Goal: Information Seeking & Learning: Learn about a topic

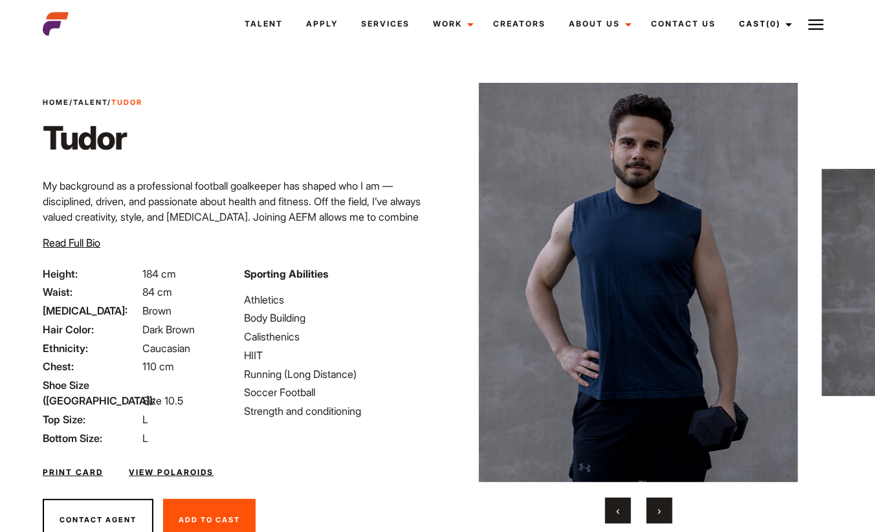
scroll to position [47, 0]
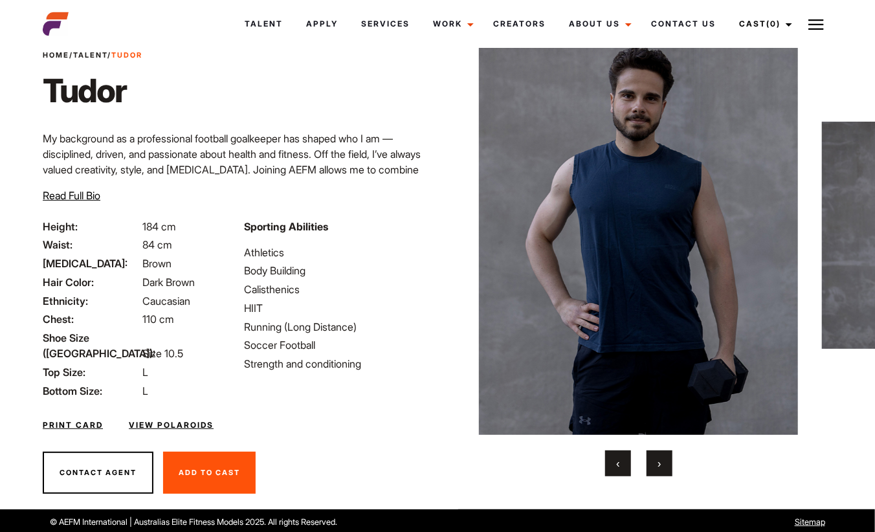
click at [653, 462] on button "›" at bounding box center [660, 464] width 26 height 26
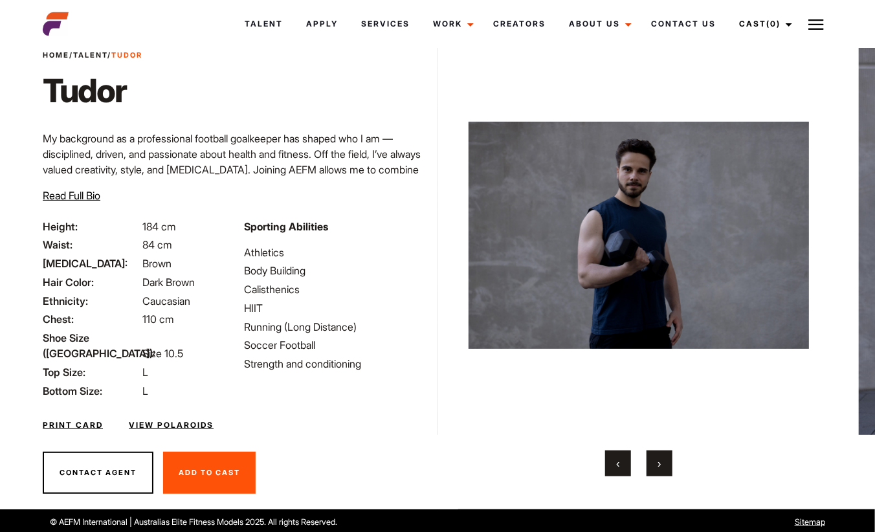
click at [653, 462] on button "›" at bounding box center [660, 464] width 26 height 26
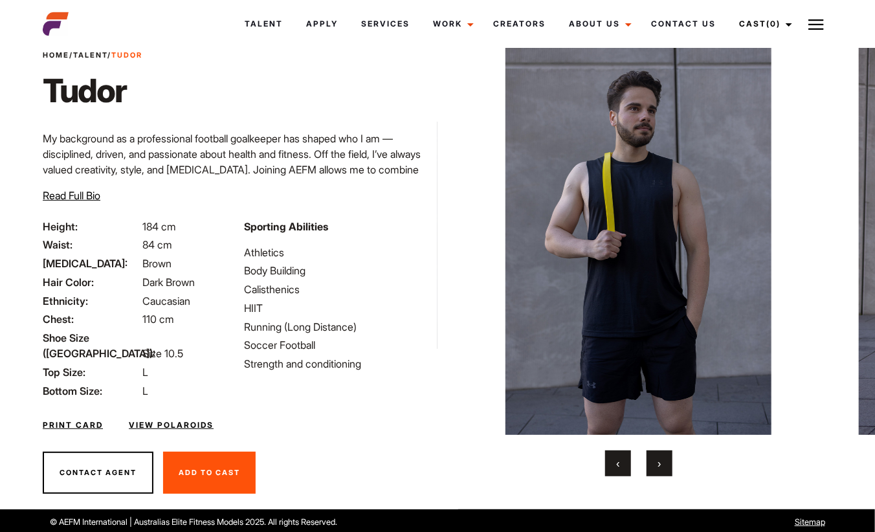
click at [653, 462] on button "›" at bounding box center [660, 464] width 26 height 26
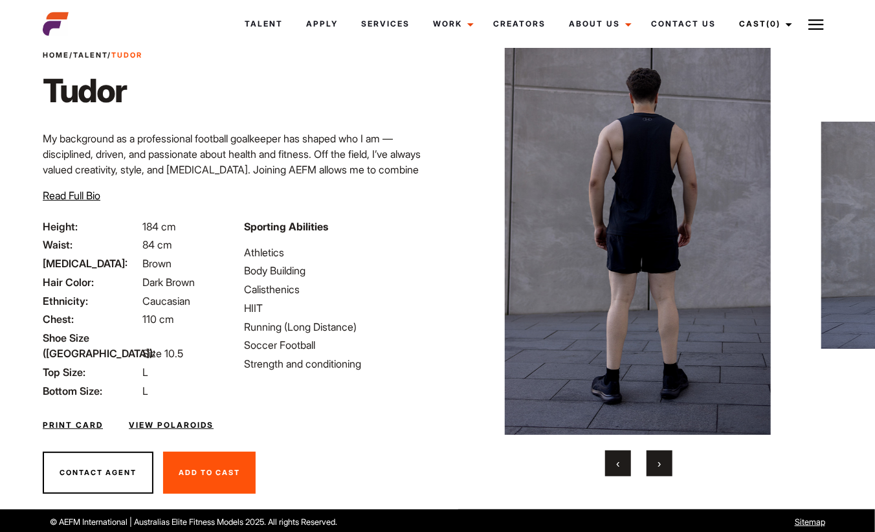
click at [654, 463] on button "›" at bounding box center [660, 464] width 26 height 26
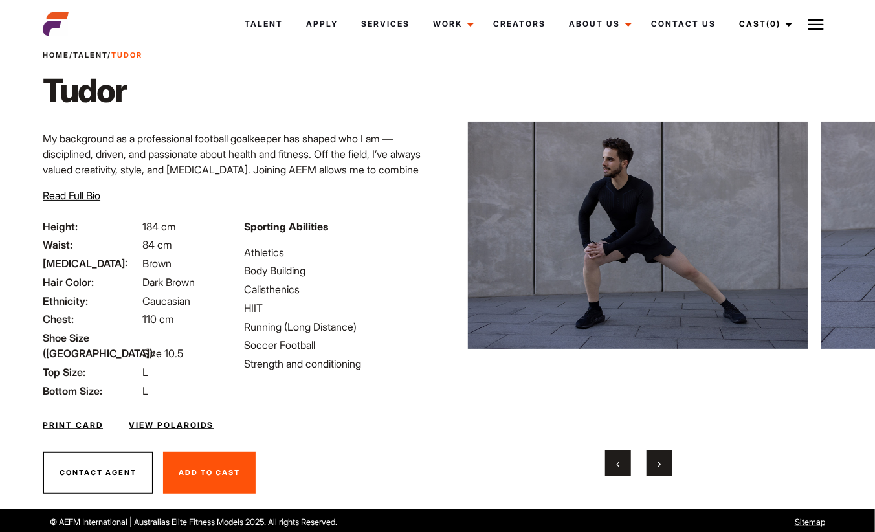
click at [654, 463] on button "›" at bounding box center [660, 464] width 26 height 26
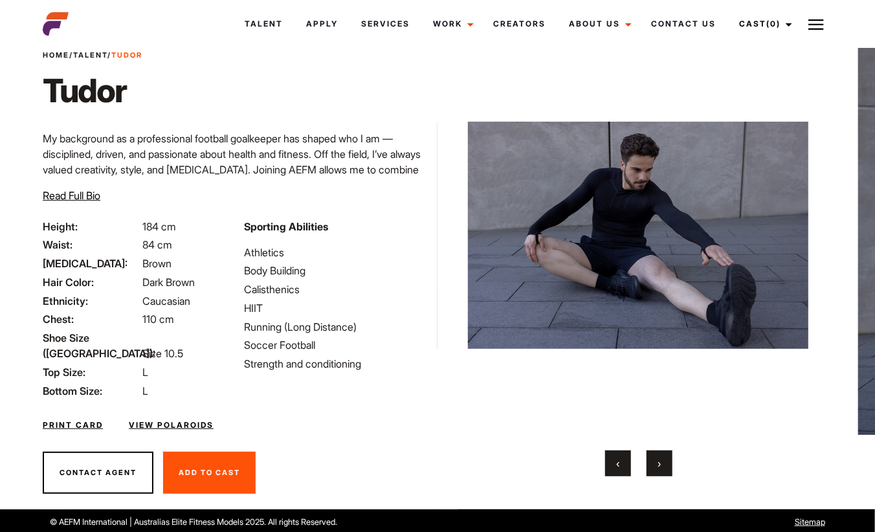
click at [655, 463] on button "›" at bounding box center [660, 464] width 26 height 26
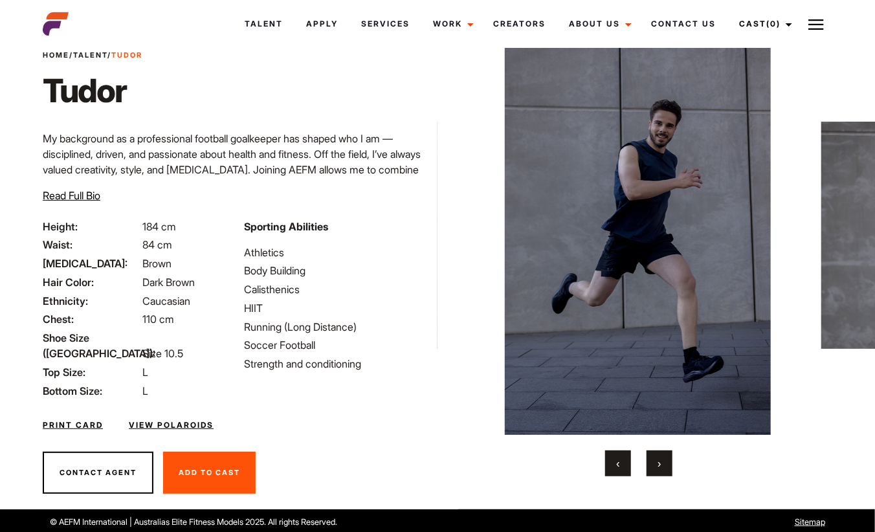
click at [655, 463] on button "›" at bounding box center [660, 464] width 26 height 26
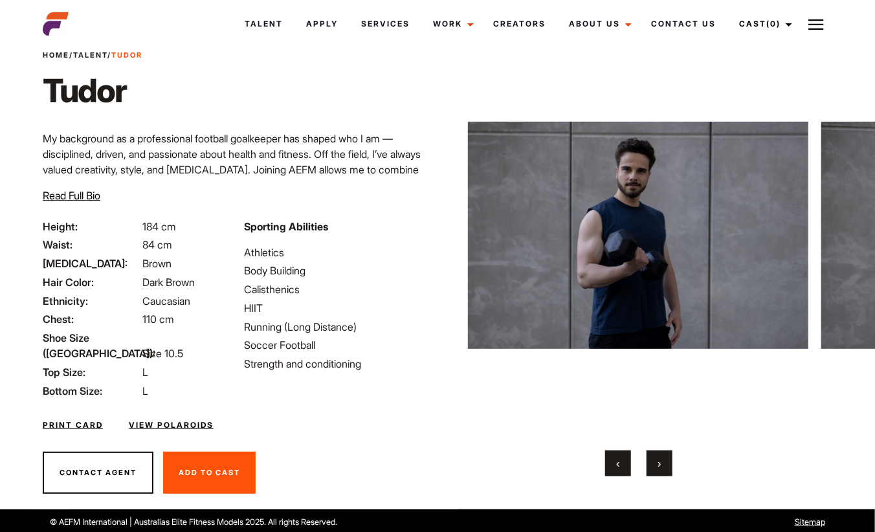
click at [655, 463] on button "›" at bounding box center [660, 464] width 26 height 26
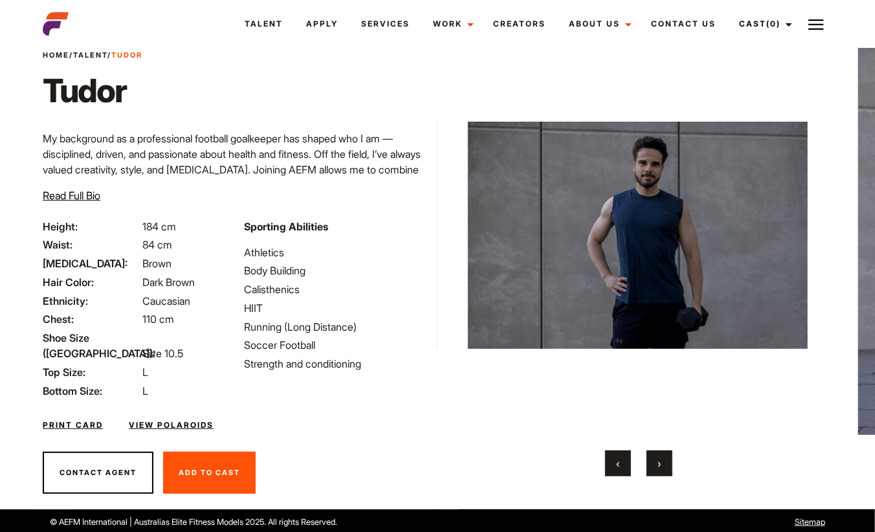
click at [655, 463] on button "›" at bounding box center [660, 464] width 26 height 26
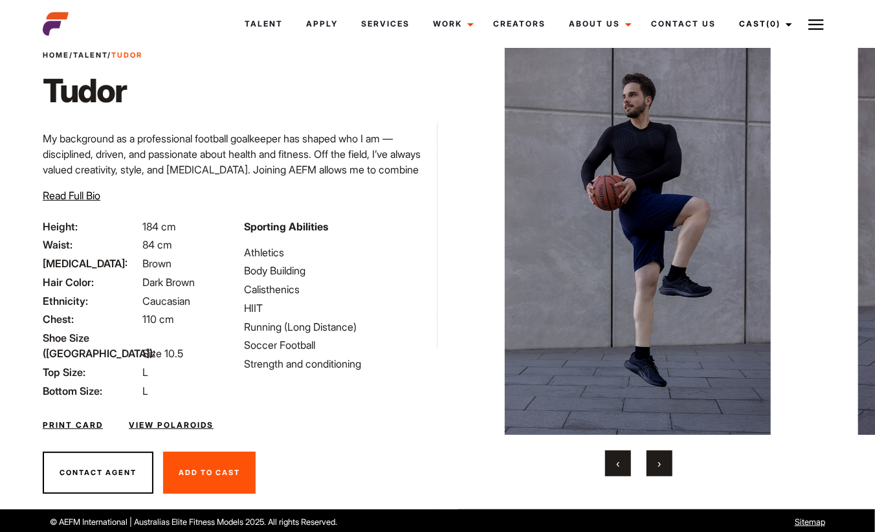
click at [655, 463] on button "›" at bounding box center [660, 464] width 26 height 26
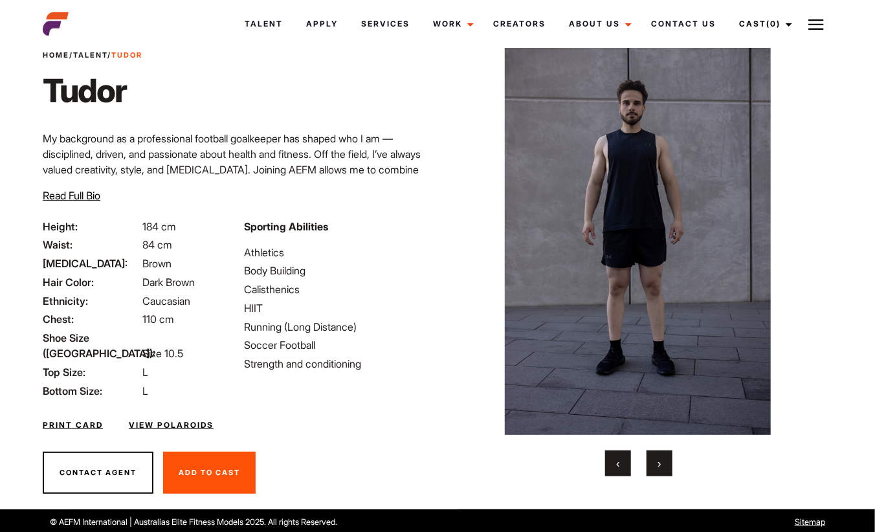
click at [655, 463] on button "›" at bounding box center [660, 464] width 26 height 26
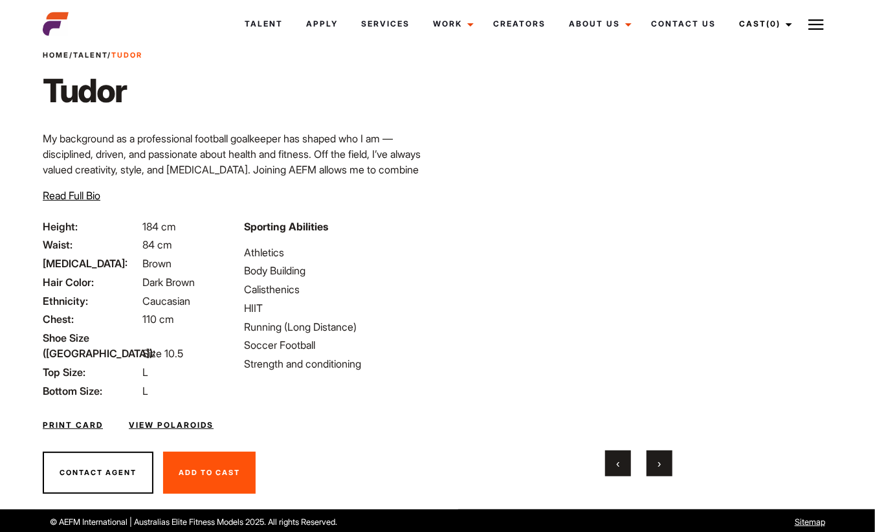
click at [655, 463] on button "›" at bounding box center [660, 464] width 26 height 26
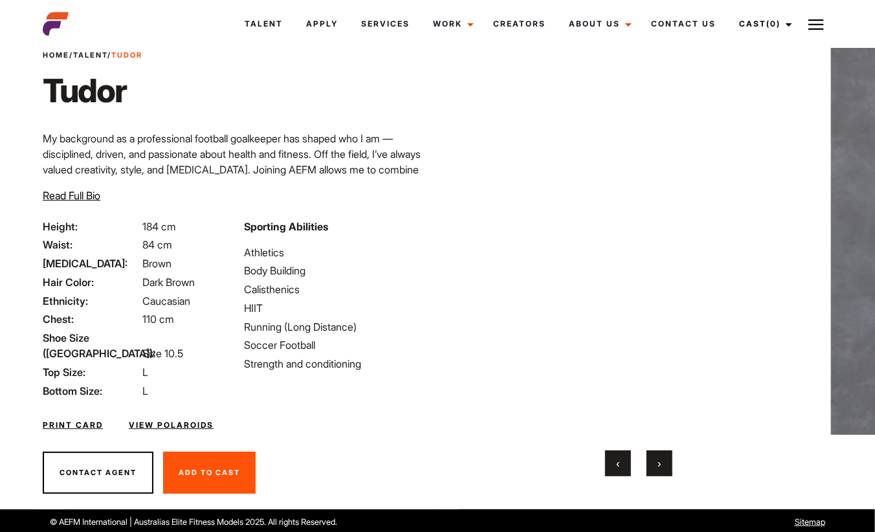
click at [655, 463] on button "›" at bounding box center [660, 464] width 26 height 26
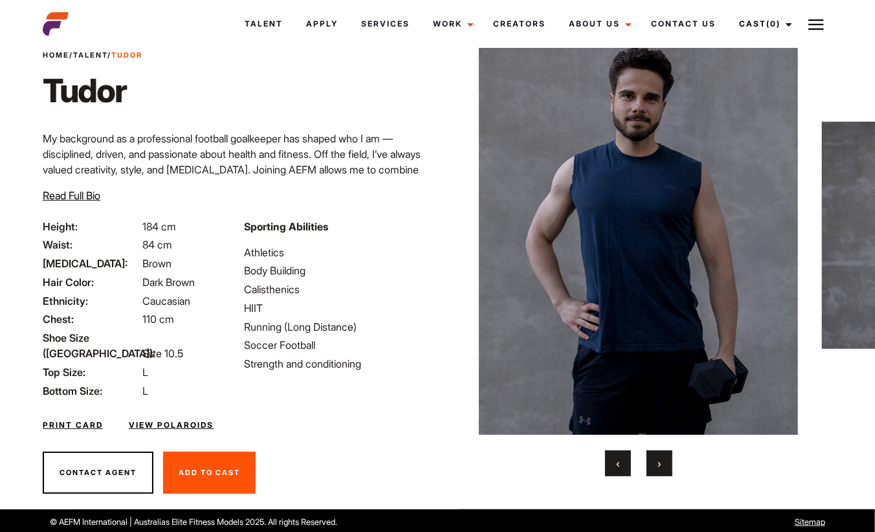
click at [655, 463] on button "›" at bounding box center [660, 464] width 26 height 26
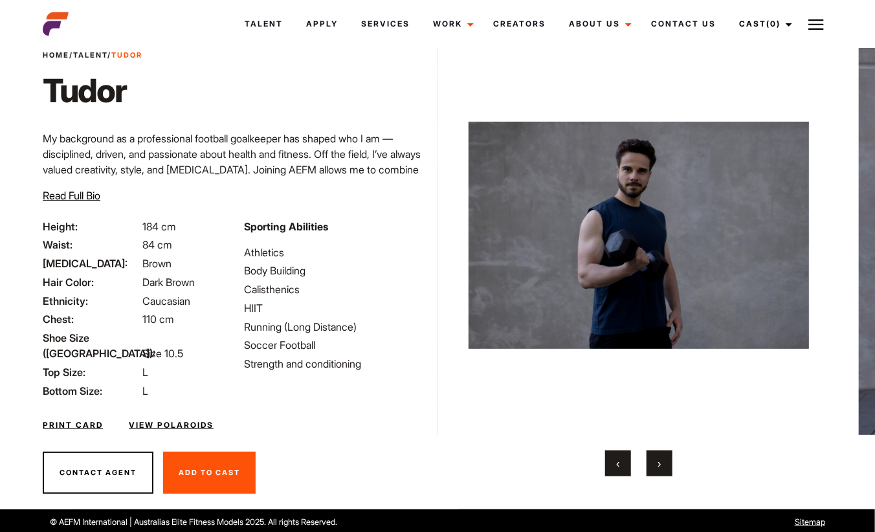
drag, startPoint x: 863, startPoint y: 135, endPoint x: 884, endPoint y: 273, distance: 140.0
click at [874, 273] on html "Talent Apply Services Work Campaigns Jobs Job Request Creators About Us Founder…" at bounding box center [437, 244] width 875 height 583
drag, startPoint x: 865, startPoint y: 159, endPoint x: 861, endPoint y: 438, distance: 278.4
click at [861, 437] on body "Talent Apply Services Work Campaigns Jobs Job Request Creators About Us Founder…" at bounding box center [437, 270] width 875 height 531
click at [652, 465] on button "›" at bounding box center [660, 464] width 26 height 26
